Goal: Navigation & Orientation: Find specific page/section

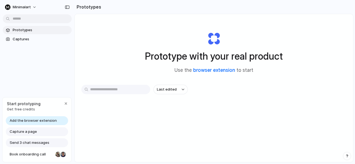
click at [214, 71] on link "browser extension" at bounding box center [214, 70] width 42 height 6
click at [35, 131] on span "Capture a page" at bounding box center [23, 132] width 27 height 6
click at [67, 102] on div "button" at bounding box center [66, 103] width 4 height 4
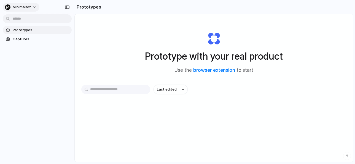
click at [27, 7] on span "Minimalart" at bounding box center [22, 7] width 18 height 6
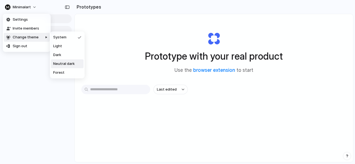
click at [59, 62] on span "Neutral dark" at bounding box center [63, 64] width 21 height 6
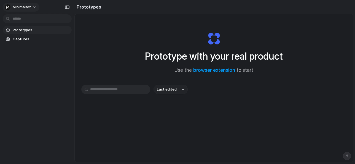
click at [33, 7] on button "Minimalart" at bounding box center [21, 7] width 37 height 9
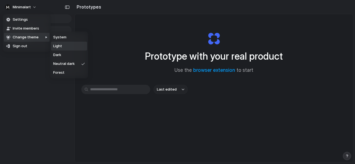
click at [59, 46] on span "Light" at bounding box center [57, 46] width 9 height 6
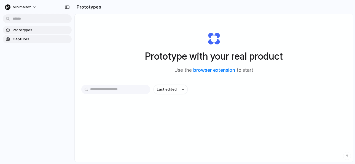
click at [26, 42] on span "Captures" at bounding box center [41, 39] width 57 height 6
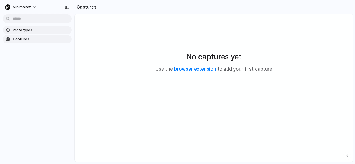
click at [31, 32] on span "Prototypes" at bounding box center [41, 30] width 57 height 6
